Goal: Navigation & Orientation: Find specific page/section

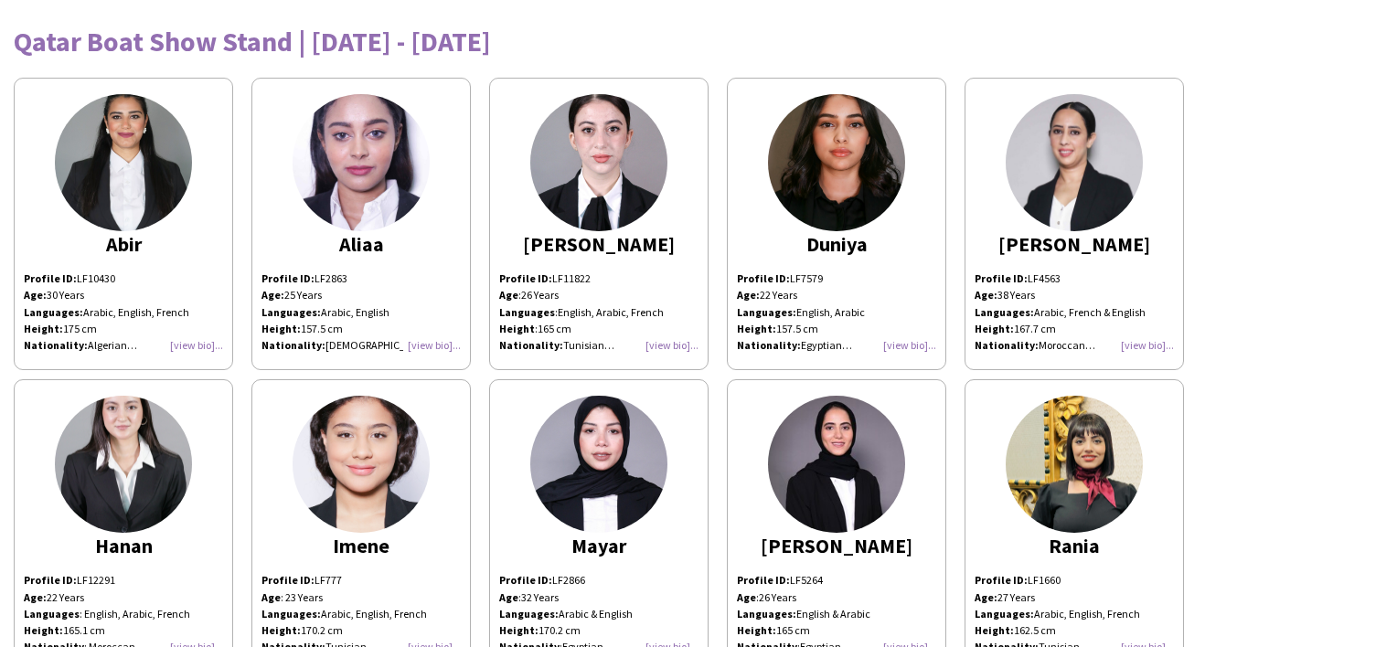
scroll to position [106, 0]
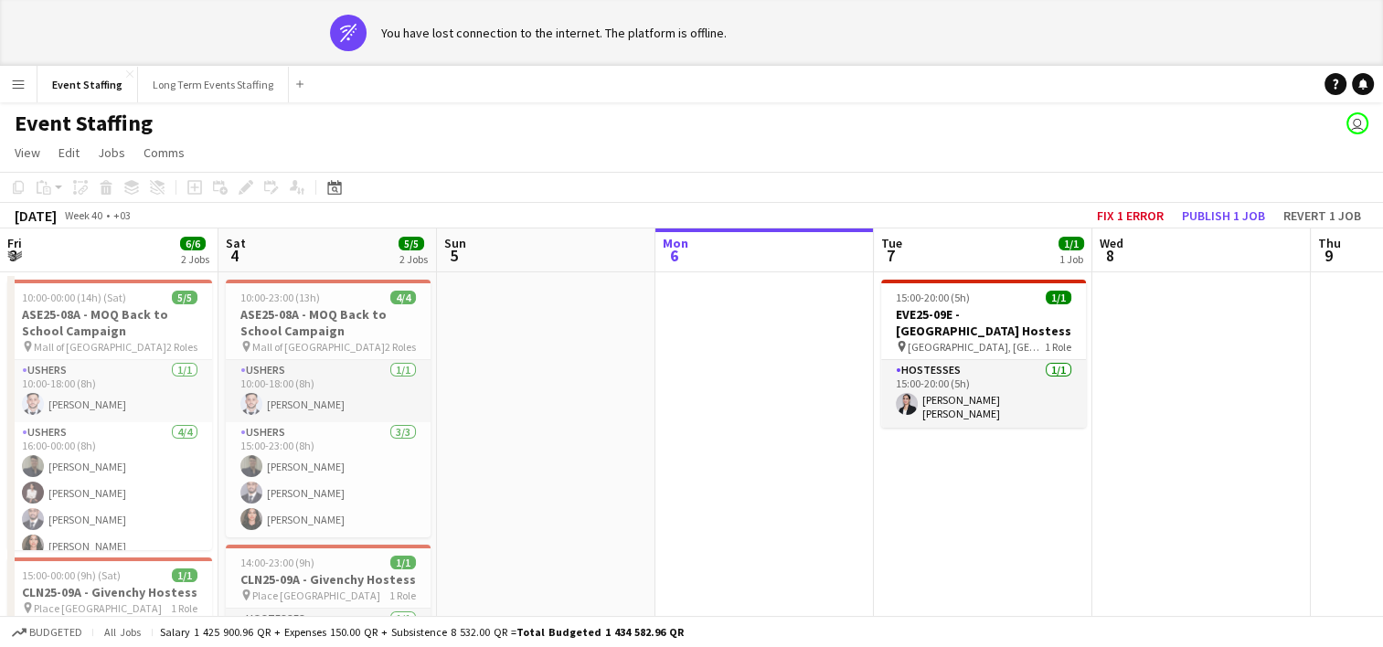
scroll to position [0, 437]
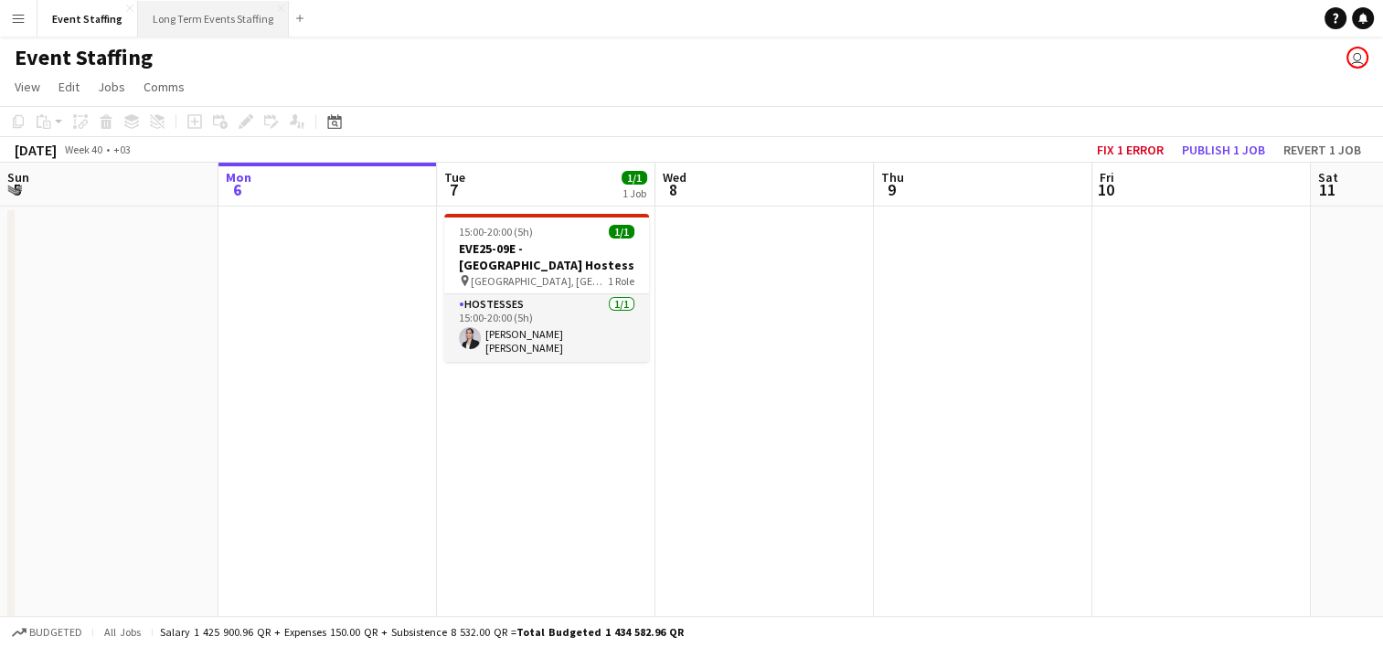
click at [194, 35] on button "Long Term Events Staffing Close" at bounding box center [213, 19] width 151 height 36
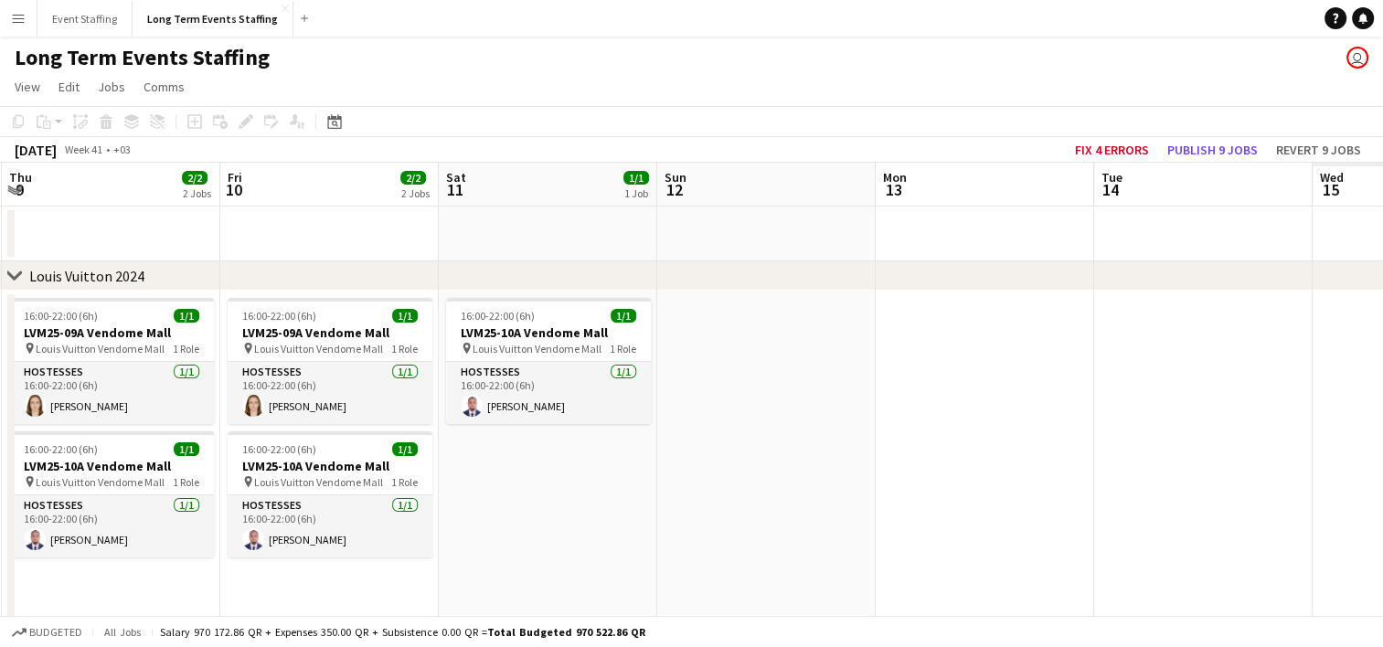
scroll to position [0, 443]
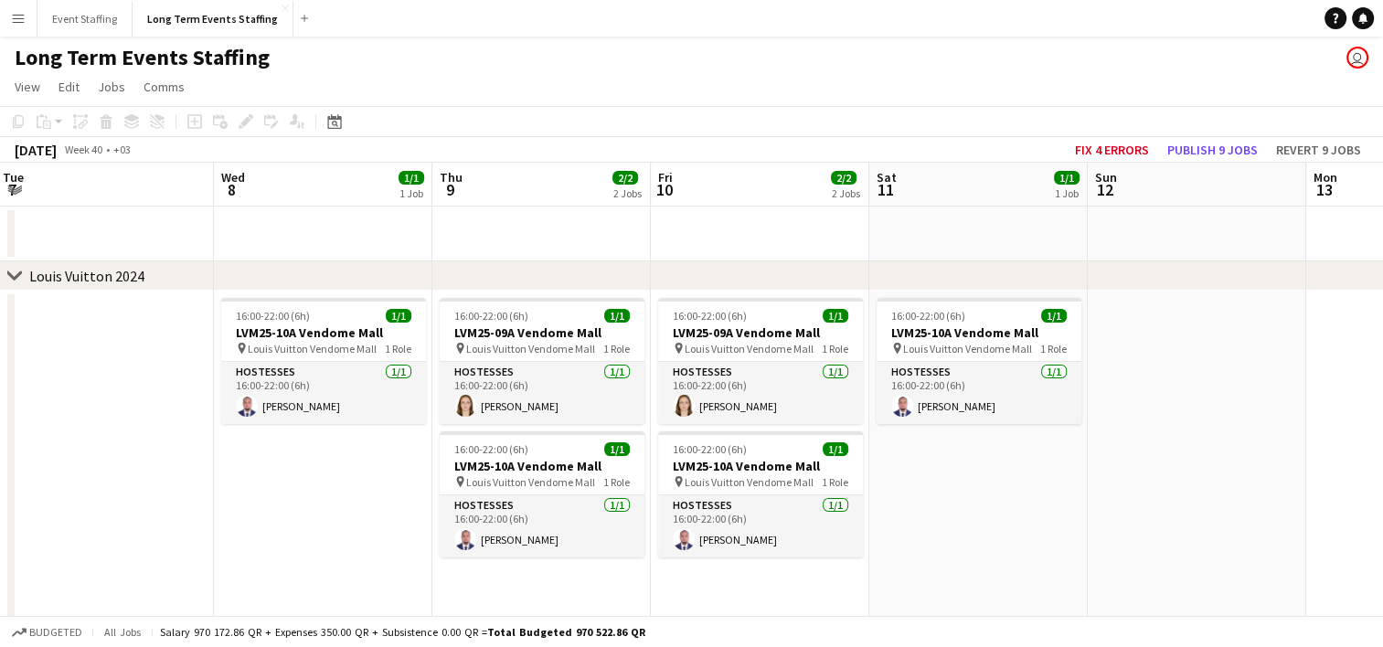
drag, startPoint x: 647, startPoint y: 533, endPoint x: 205, endPoint y: 390, distance: 465.0
click at [205, 390] on app-calendar-viewport "Sun 5 1/1 1 Job Mon 6 1/1 1 Job Tue 7 Wed 8 1/1 1 Job Thu 9 2/2 2 Jobs Fri 10 2…" at bounding box center [691, 523] width 1383 height 720
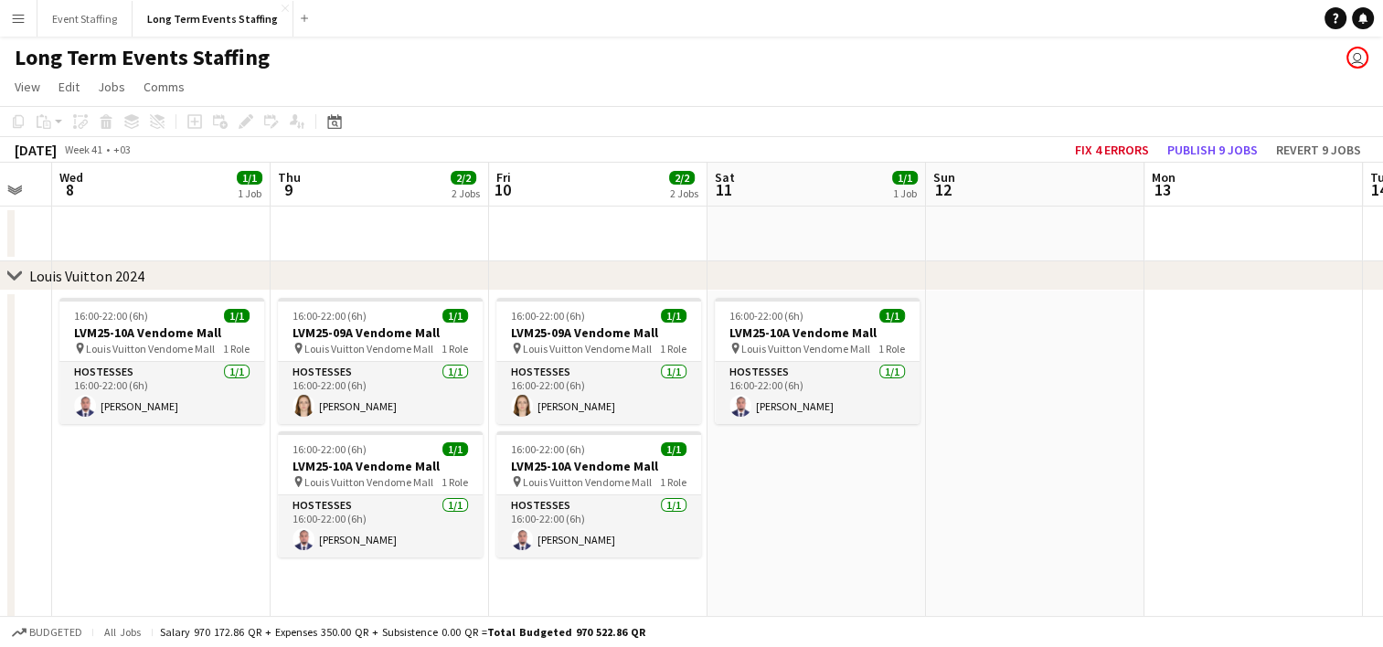
scroll to position [0, 636]
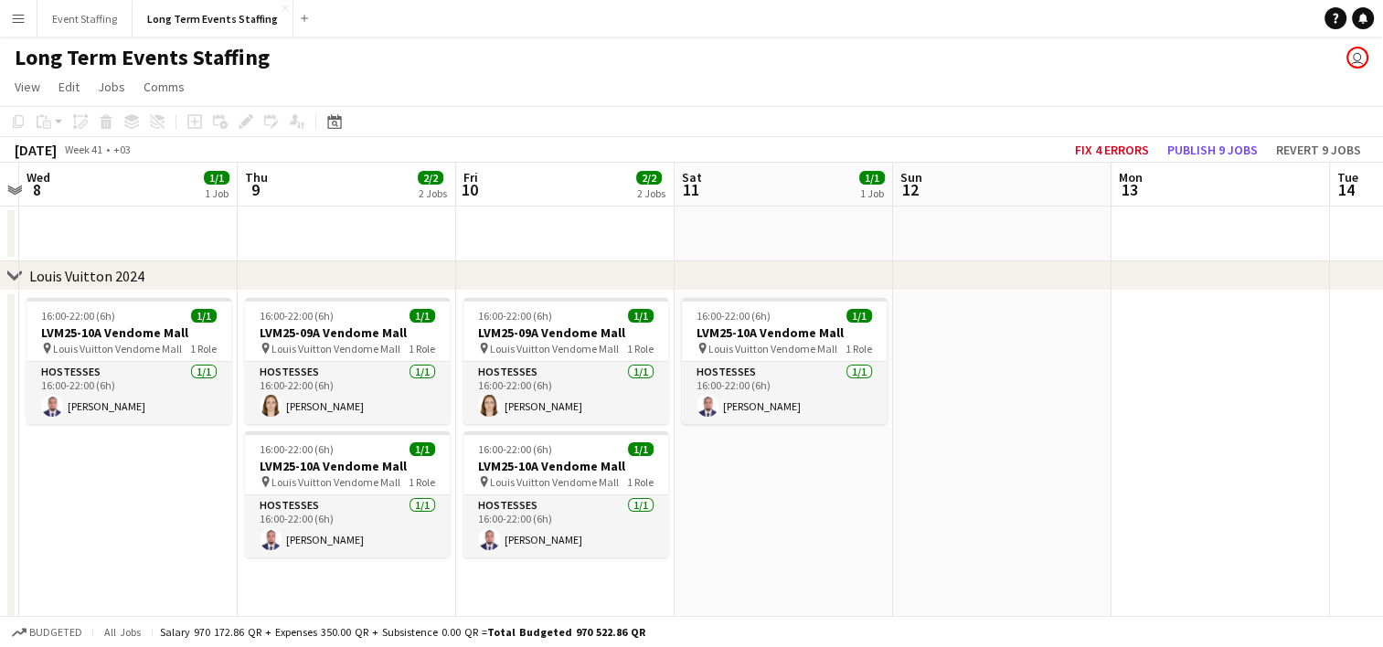
drag, startPoint x: 995, startPoint y: 526, endPoint x: 801, endPoint y: 468, distance: 202.2
click at [801, 468] on app-calendar-viewport "Sun 5 1/1 1 Job Mon 6 1/1 1 Job Tue 7 Wed 8 1/1 1 Job Thu 9 2/2 2 Jobs Fri 10 2…" at bounding box center [691, 523] width 1383 height 720
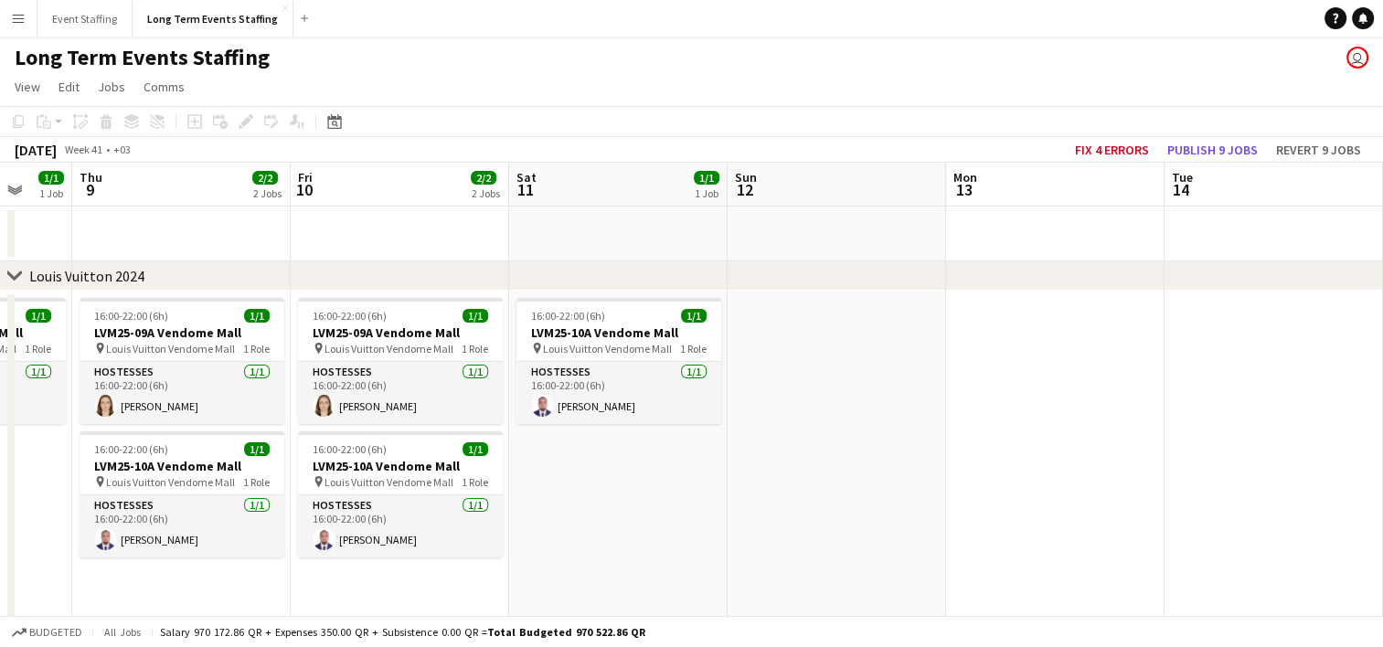
drag, startPoint x: 814, startPoint y: 472, endPoint x: 647, endPoint y: 441, distance: 169.3
click at [647, 441] on app-calendar-viewport "Sun 5 1/1 1 Job Mon 6 1/1 1 Job Tue 7 Wed 8 1/1 1 Job Thu 9 2/2 2 Jobs Fri 10 2…" at bounding box center [691, 523] width 1383 height 720
